Goal: Navigation & Orientation: Find specific page/section

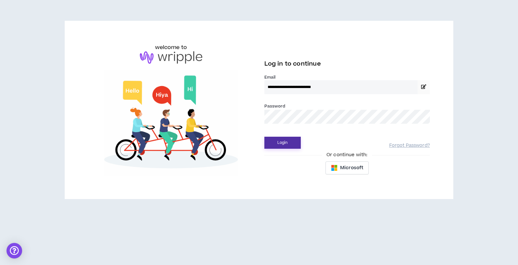
click at [284, 145] on button "Login" at bounding box center [282, 143] width 36 height 12
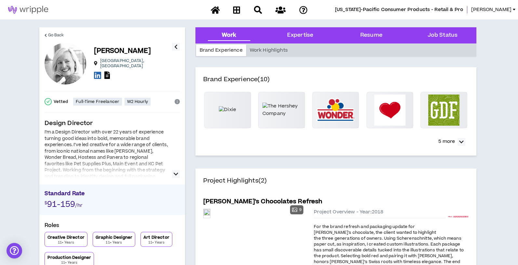
click at [174, 175] on icon "button" at bounding box center [176, 174] width 5 height 8
click at [270, 53] on div "Work Highlights" at bounding box center [268, 51] width 45 height 12
